Goal: Task Accomplishment & Management: Use online tool/utility

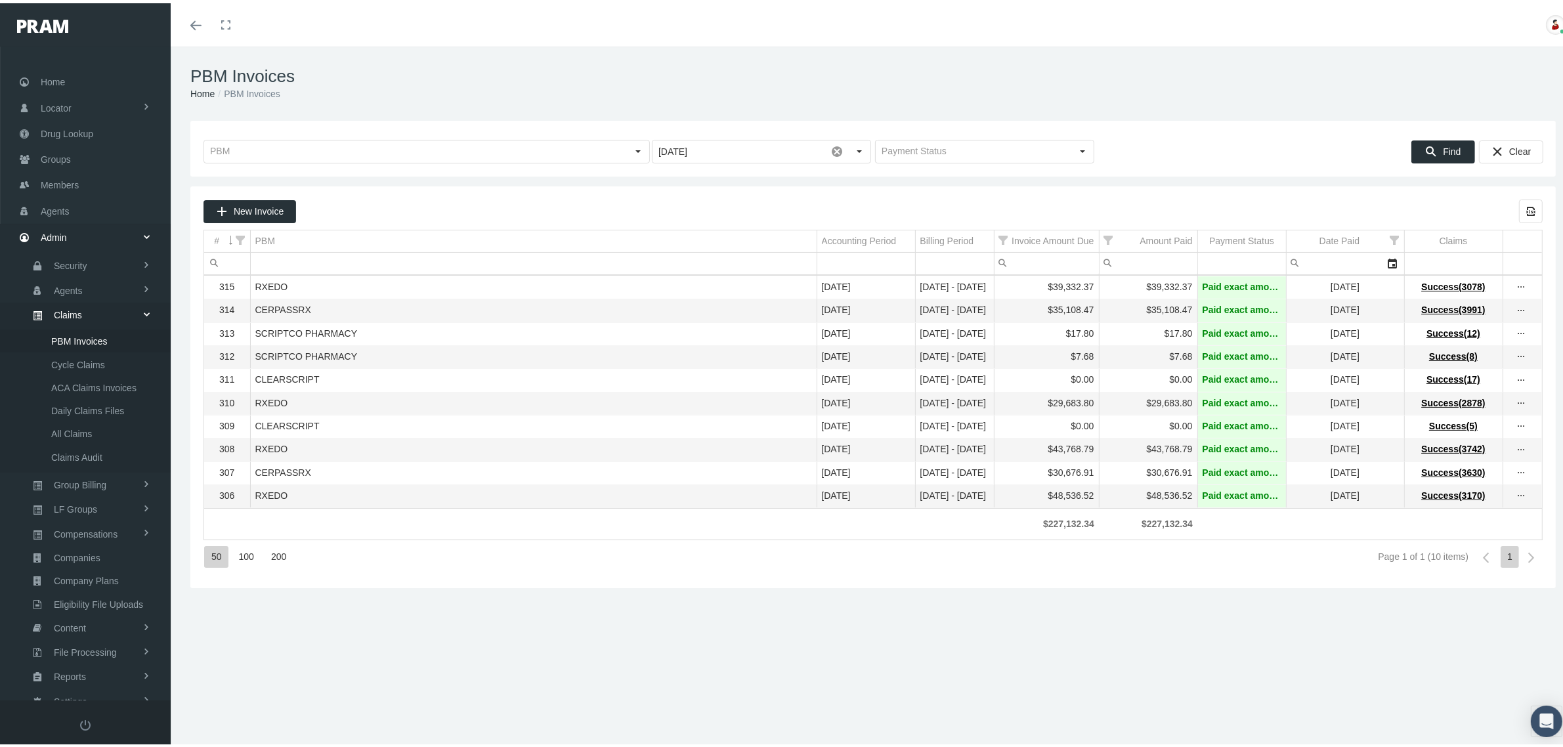
scroll to position [33, 0]
click at [1037, 653] on div "PBM Invoices Home PBM Invoices Loading... August 2025 Pull down to refresh... R…" at bounding box center [873, 402] width 1405 height 718
click at [855, 616] on div "PBM Invoices Home PBM Invoices Loading... August 2025 Pull down to refresh... R…" at bounding box center [873, 402] width 1405 height 718
click at [1120, 637] on div "PBM Invoices Home PBM Invoices Loading... August 2025 Pull down to refresh... R…" at bounding box center [873, 402] width 1405 height 718
click at [719, 657] on div "PBM Invoices Home PBM Invoices Loading... August 2025 Pull down to refresh... R…" at bounding box center [873, 402] width 1405 height 718
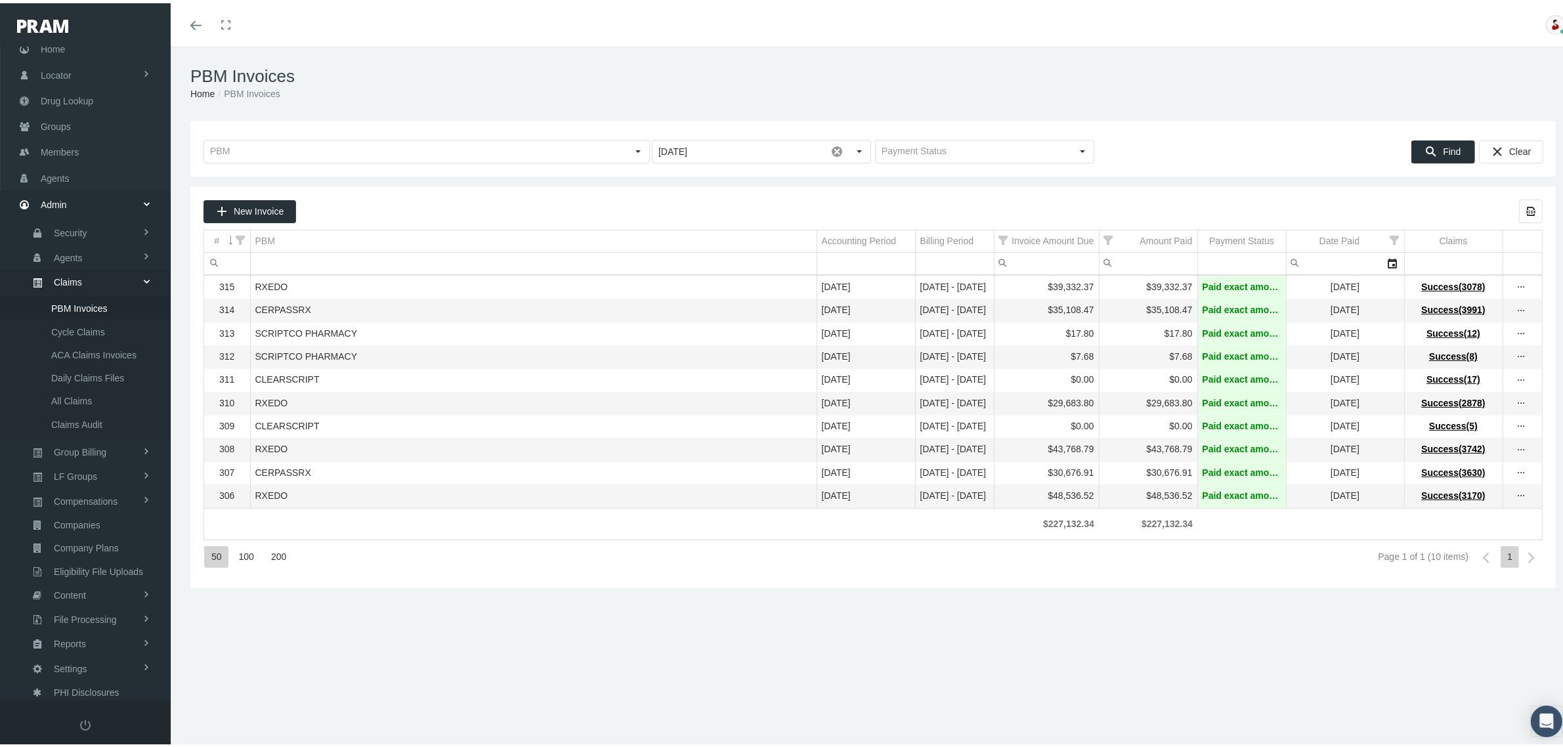
click at [710, 610] on div "PBM Invoices Home PBM Invoices Loading... August 2025 Pull down to refresh... R…" at bounding box center [873, 402] width 1405 height 718
click at [1245, 33] on div "Toggle menubar Toggle fullscreen Profile Logout" at bounding box center [872, 21] width 1385 height 43
click at [541, 641] on div "PBM Invoices Home PBM Invoices Loading... August 2025 Pull down to refresh... R…" at bounding box center [873, 402] width 1405 height 718
click at [578, 618] on div "PBM Invoices Home PBM Invoices Loading... August 2025 Pull down to refresh... R…" at bounding box center [873, 402] width 1405 height 718
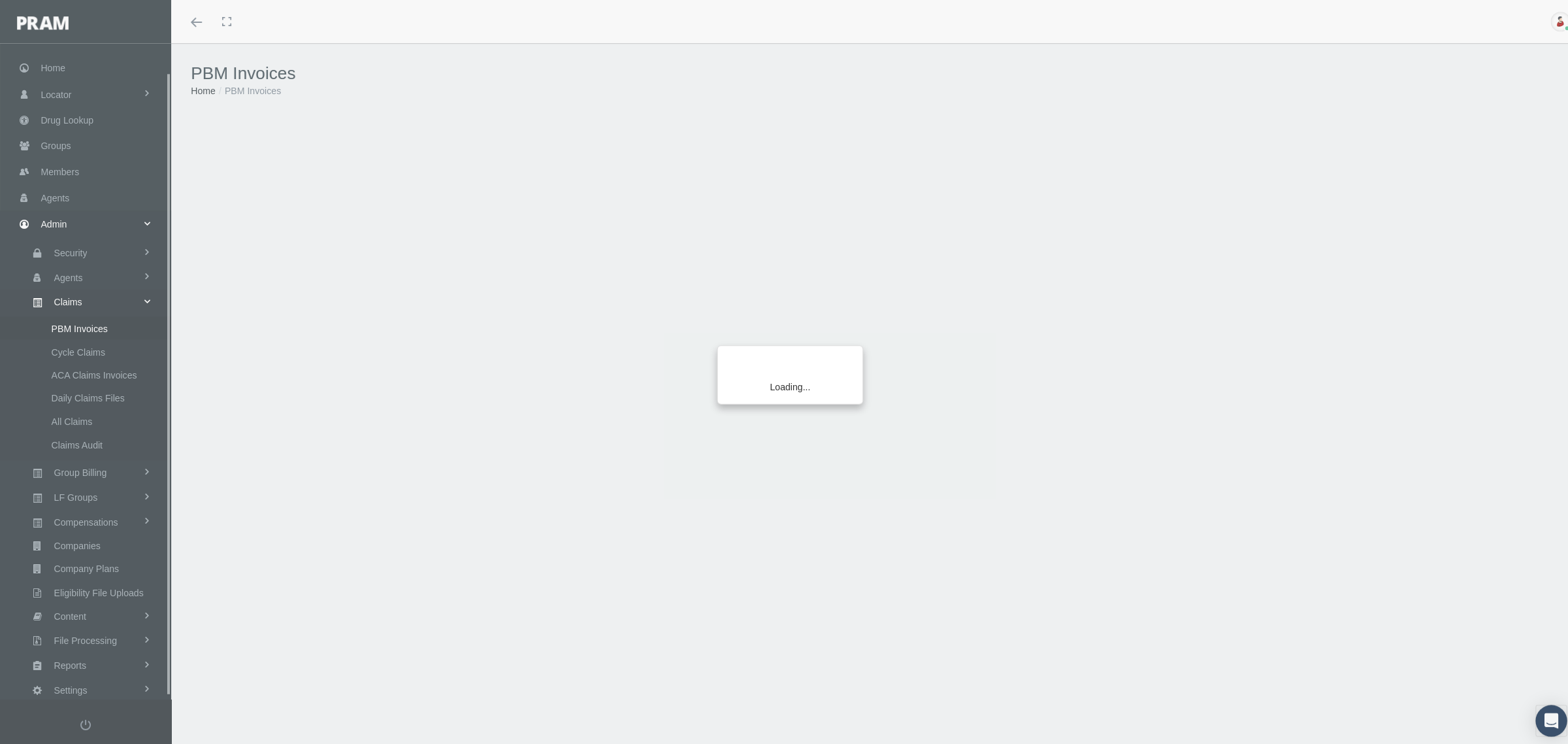
scroll to position [33, 0]
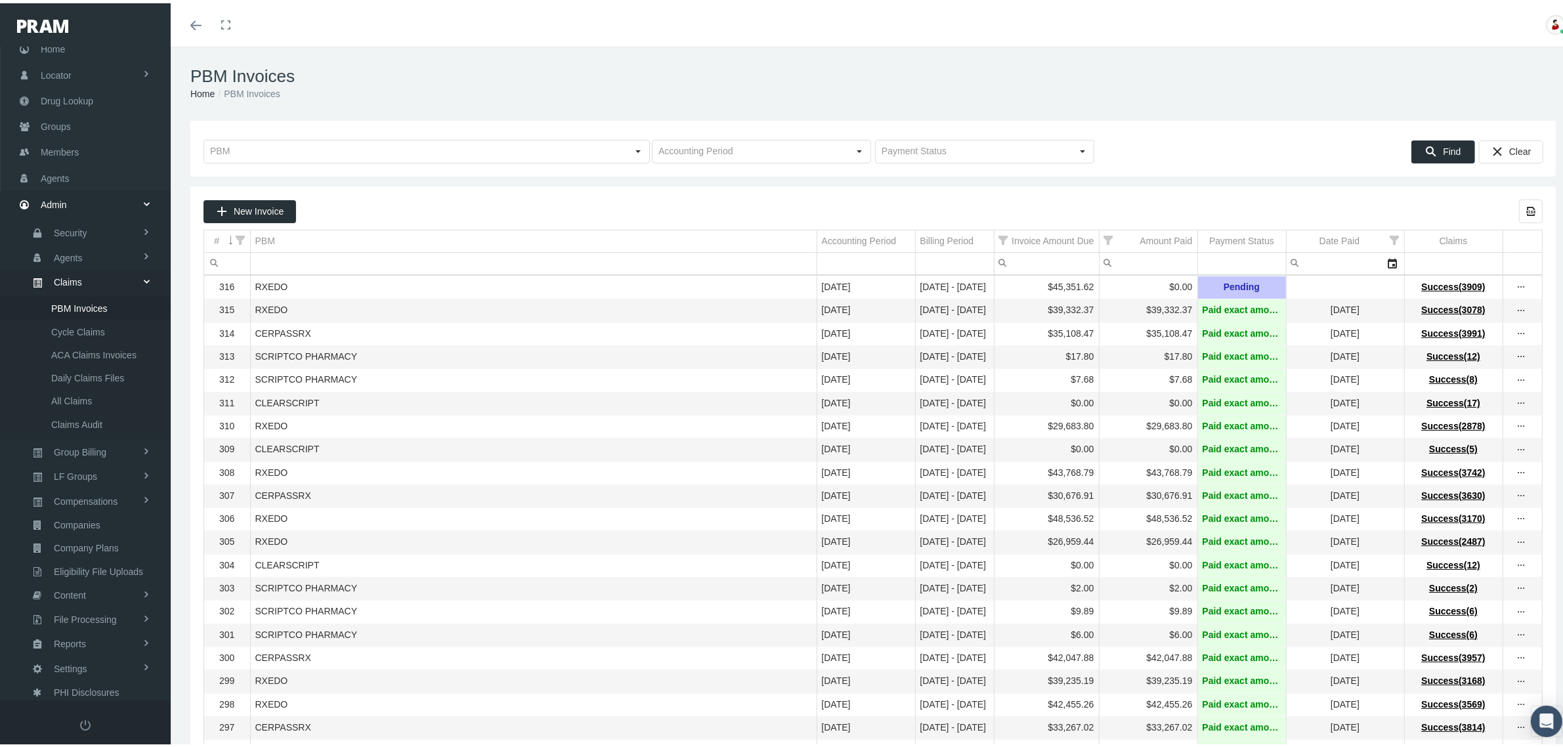
click at [887, 445] on td "[DATE]" at bounding box center [865, 446] width 98 height 23
click at [674, 387] on td "SCRIPTCO PHARMACY" at bounding box center [533, 377] width 566 height 23
click at [822, 153] on input "text" at bounding box center [750, 148] width 196 height 22
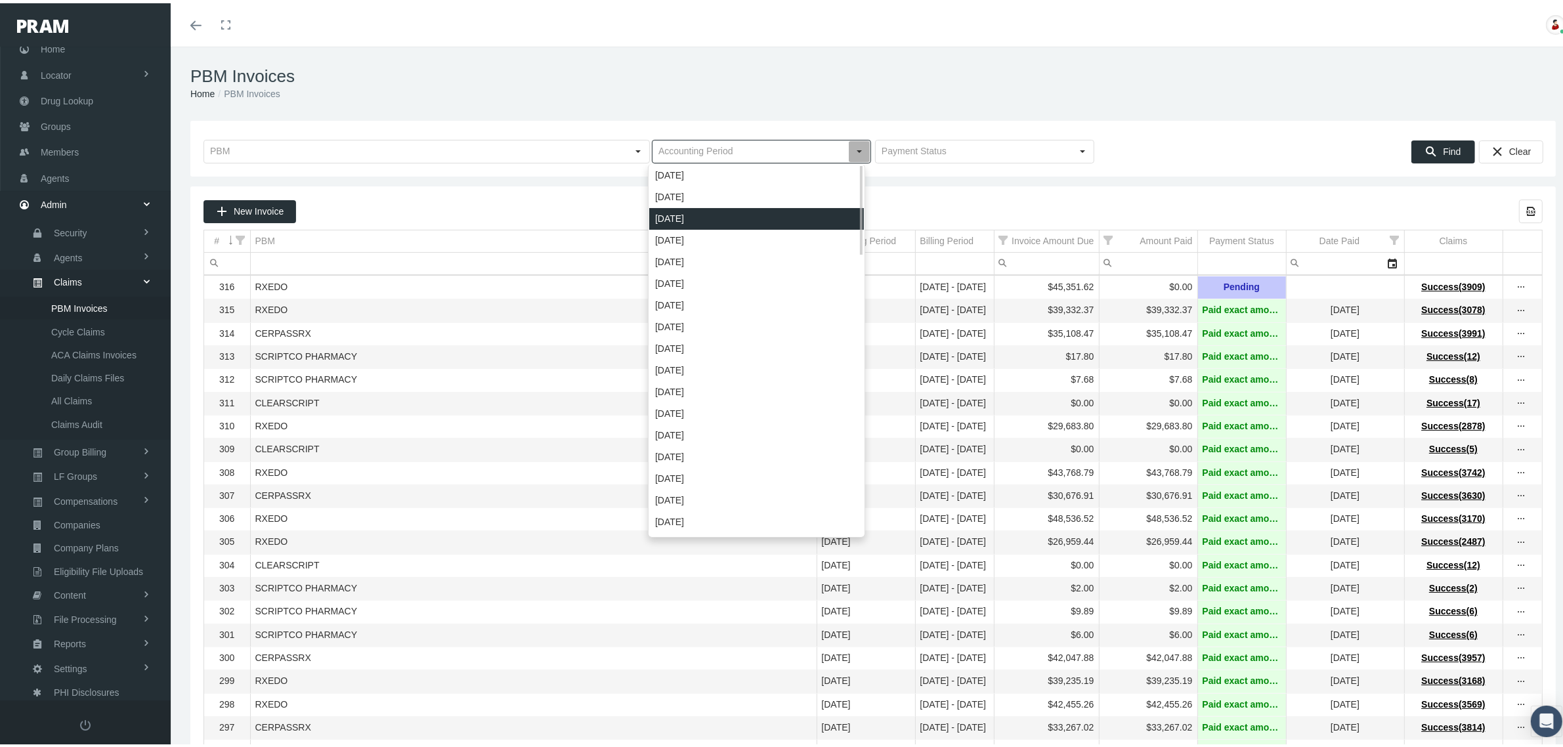
click at [727, 212] on div "[DATE]" at bounding box center [756, 216] width 215 height 22
type input "[DATE]"
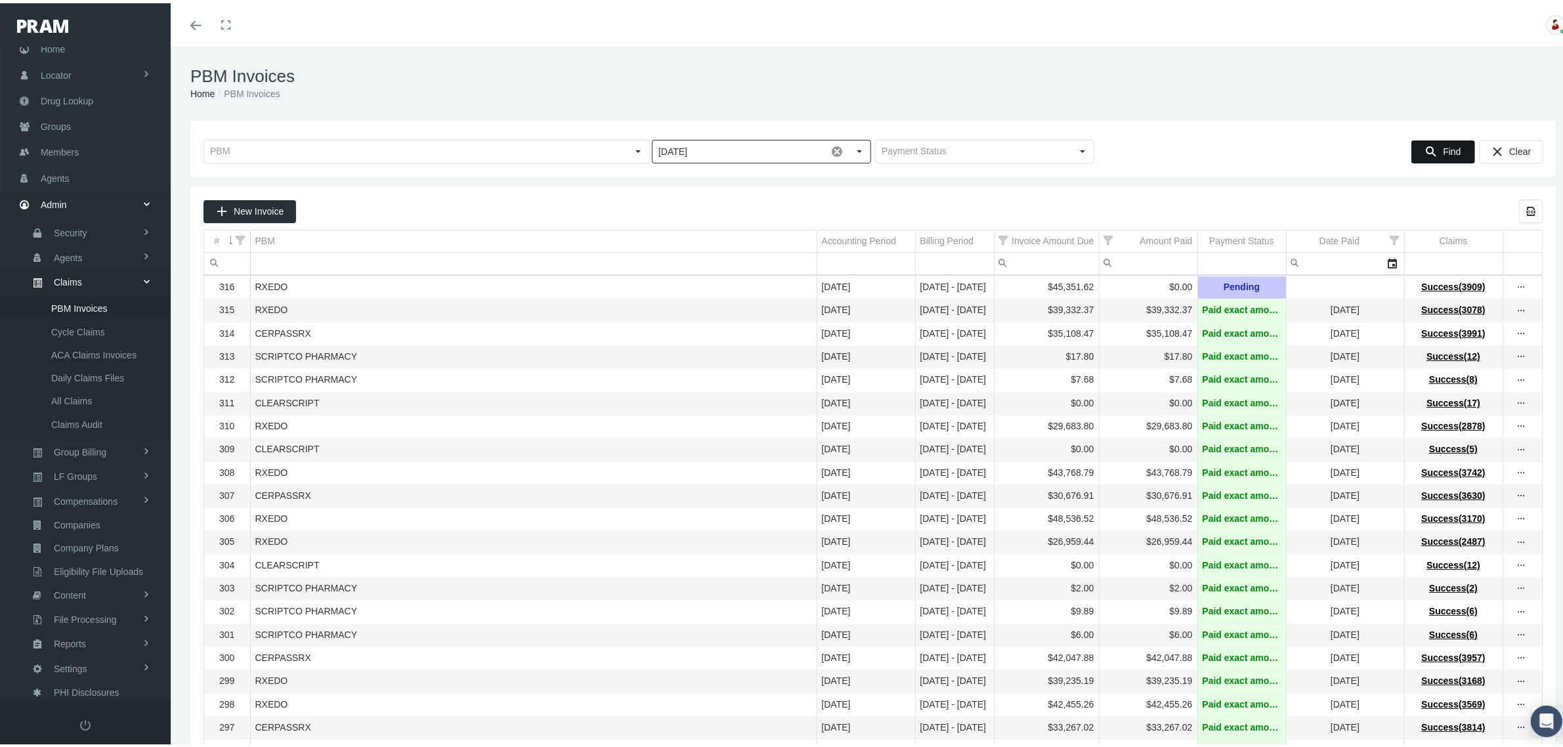
click at [1425, 151] on icon "Find" at bounding box center [1431, 148] width 12 height 12
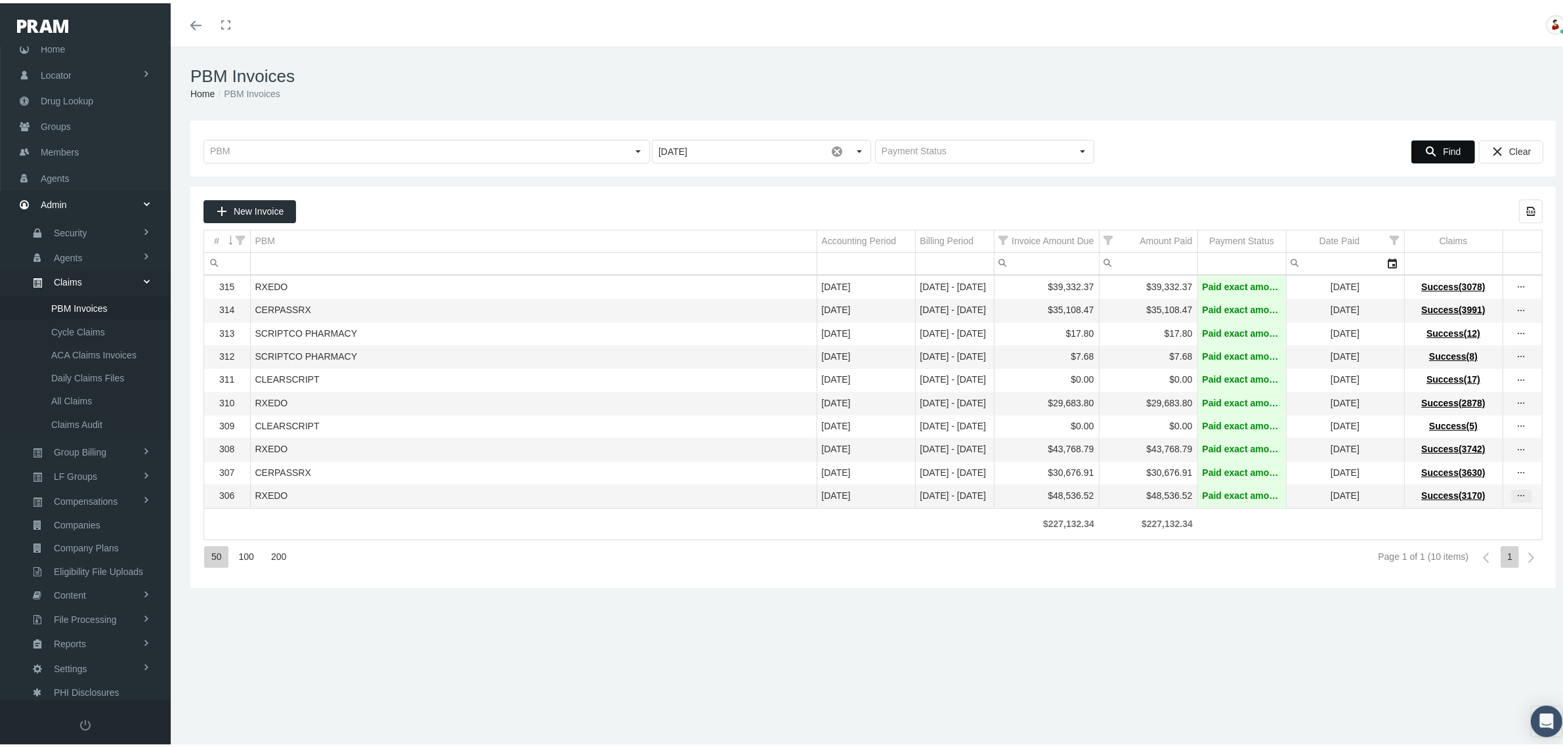
click at [1515, 499] on icon "more" at bounding box center [1521, 493] width 12 height 12
click at [1493, 525] on div "View Invoice" at bounding box center [1453, 527] width 129 height 28
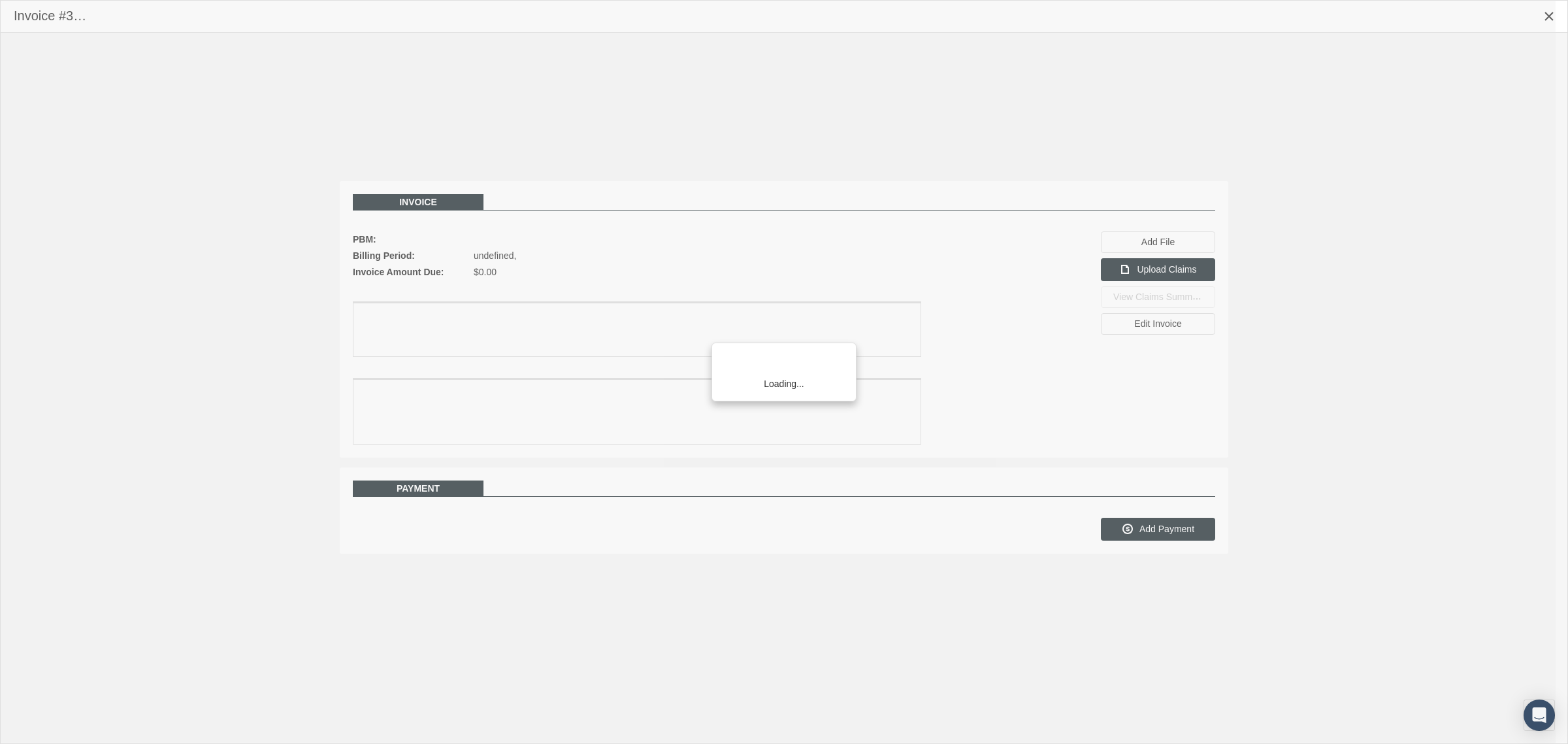
scroll to position [33, 0]
